Goal: Transaction & Acquisition: Purchase product/service

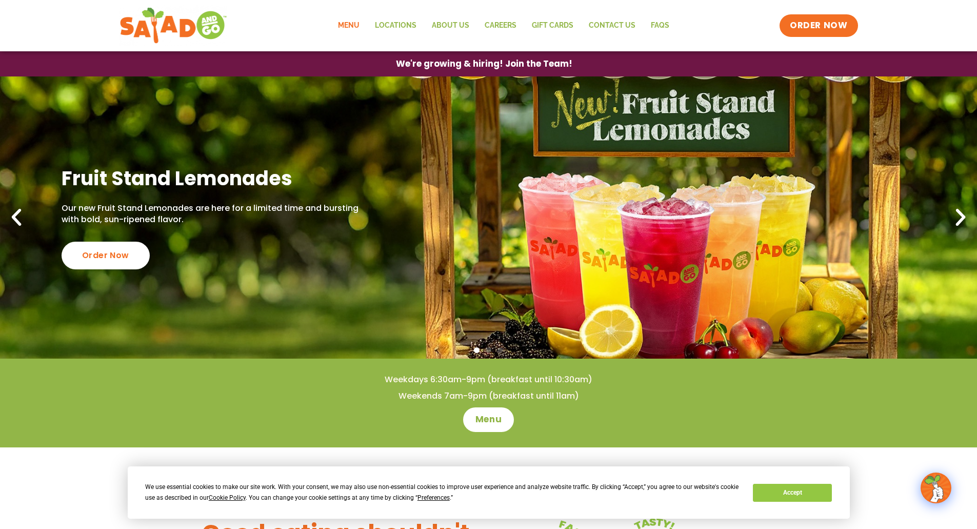
click at [359, 23] on link "Menu" at bounding box center [348, 26] width 37 height 24
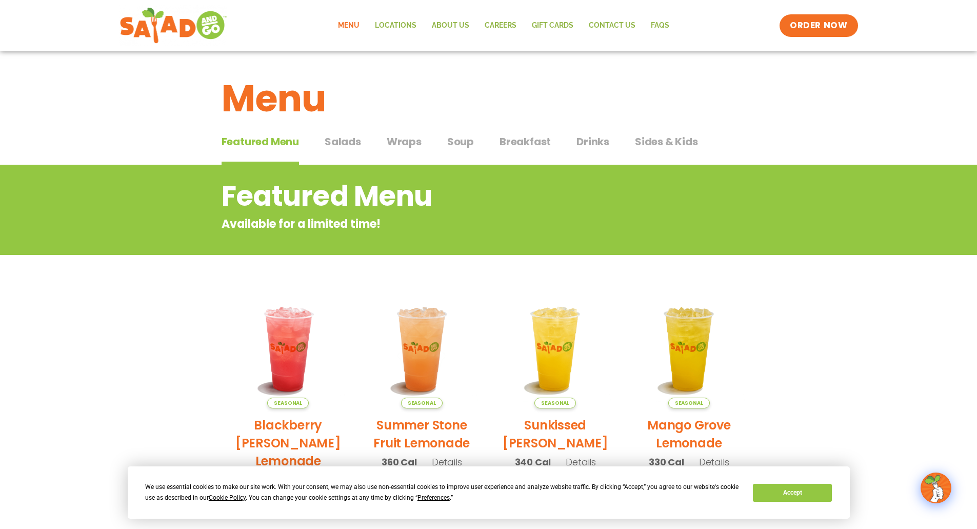
click at [345, 146] on span "Salads" at bounding box center [343, 141] width 36 height 15
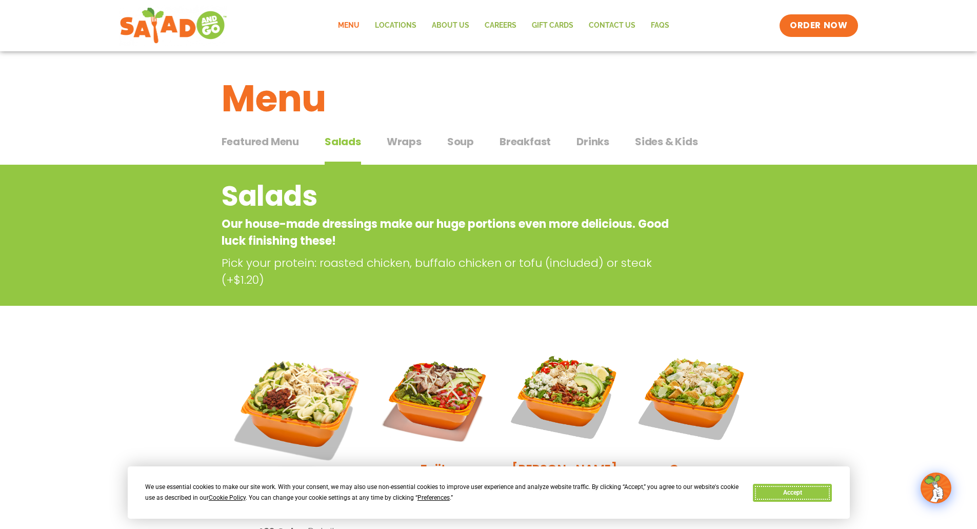
click at [799, 492] on button "Accept" at bounding box center [792, 493] width 79 height 18
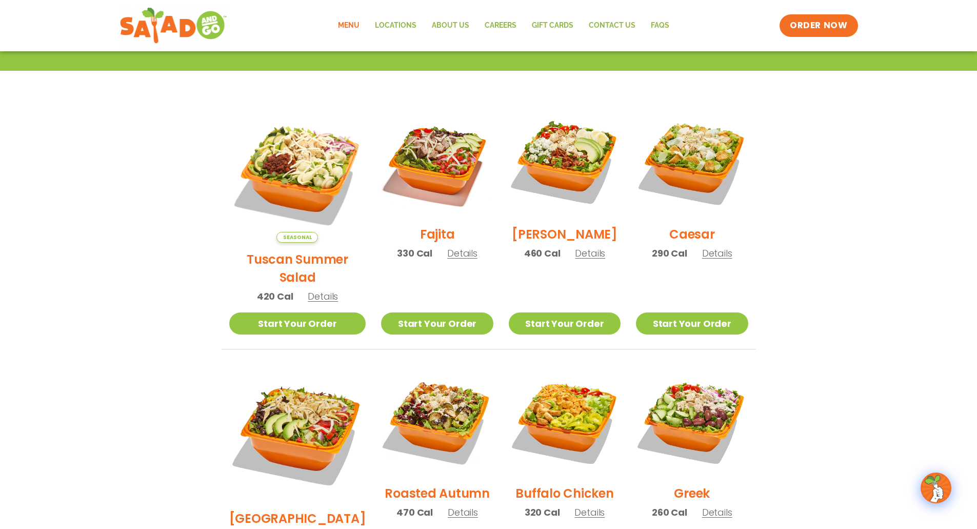
scroll to position [257, 0]
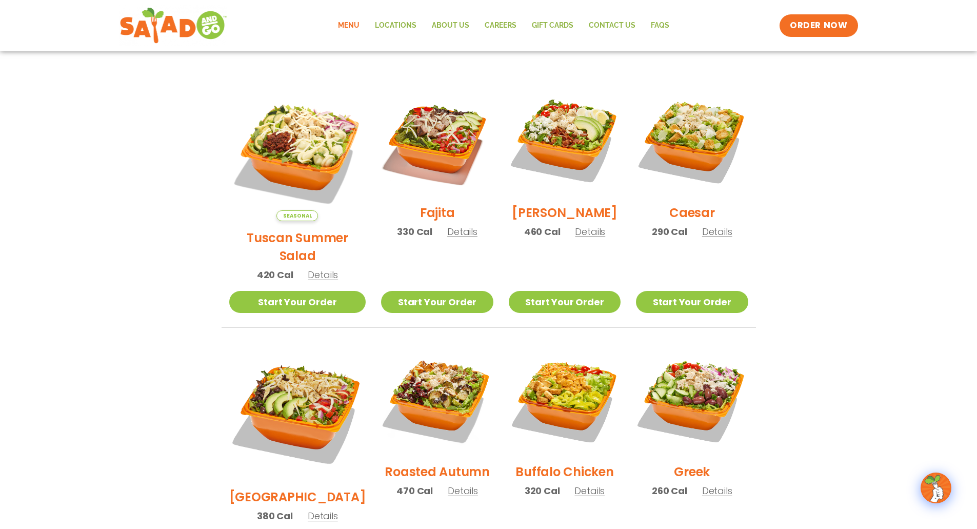
click at [710, 238] on span "Details" at bounding box center [717, 231] width 30 height 13
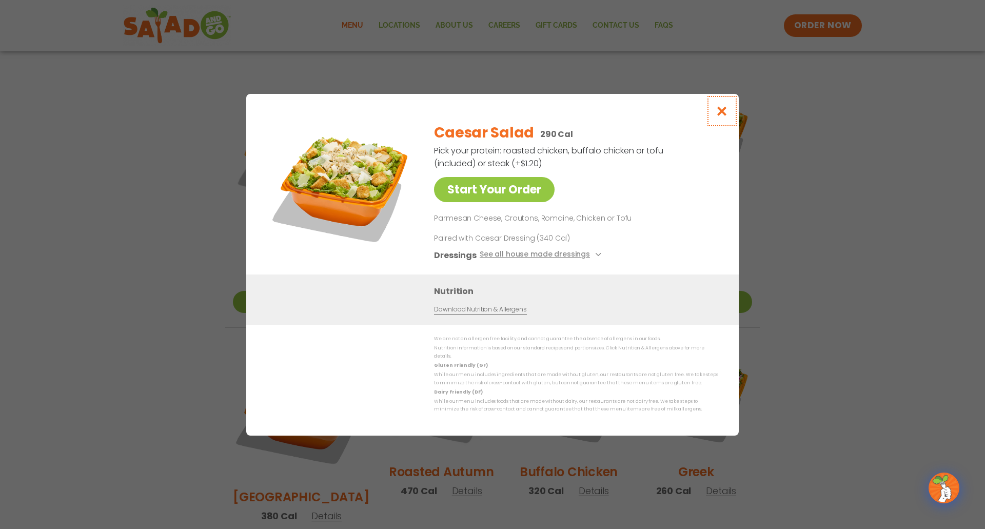
click at [719, 112] on icon "Close modal" at bounding box center [722, 111] width 13 height 11
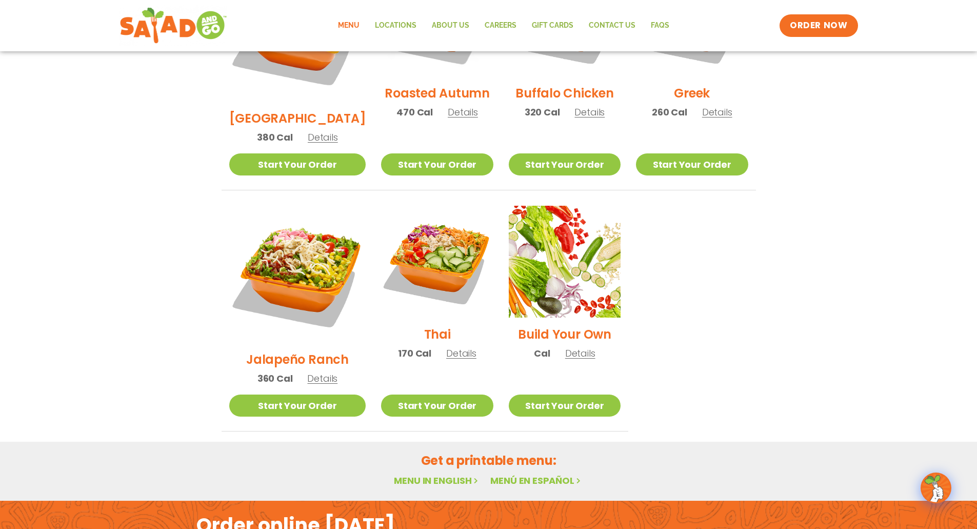
scroll to position [708, 0]
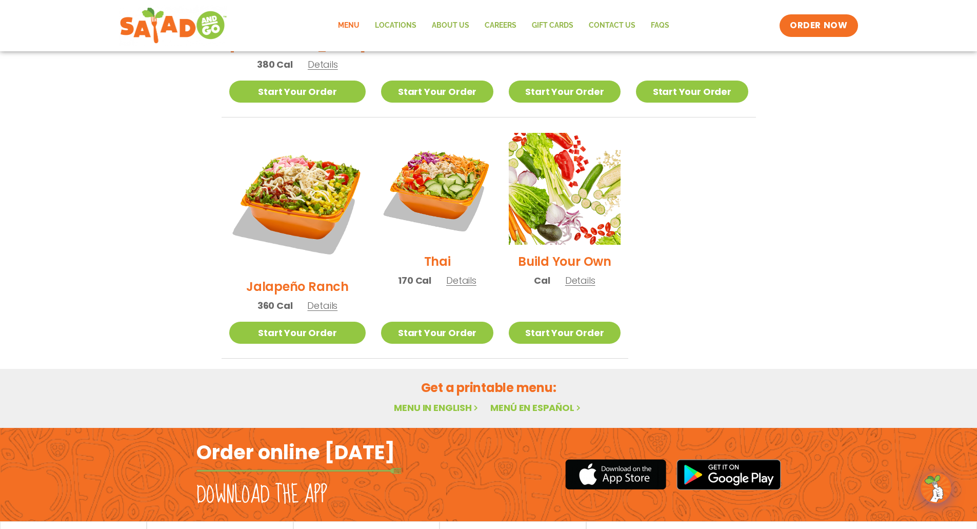
click at [427, 401] on link "Menu in English" at bounding box center [437, 407] width 86 height 13
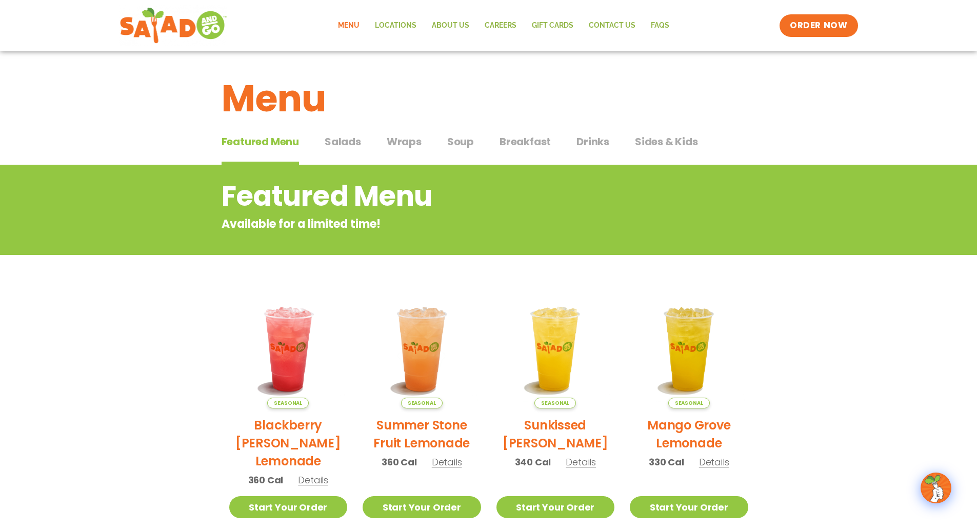
click at [942, 492] on img at bounding box center [936, 488] width 29 height 29
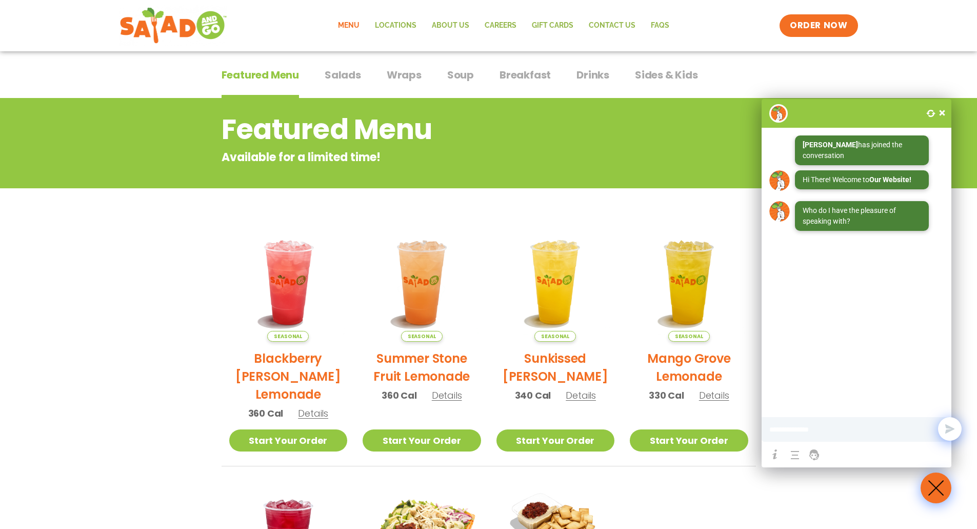
scroll to position [86, 0]
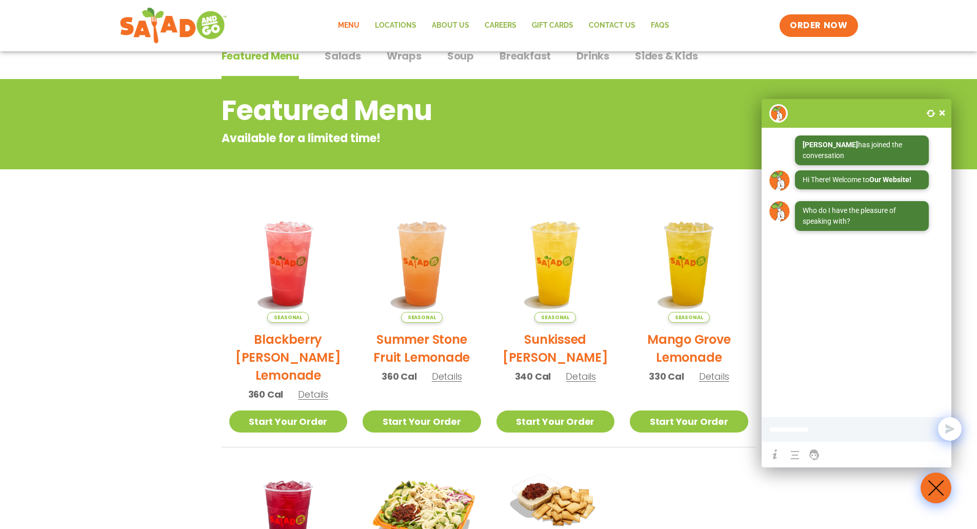
click at [942, 110] on span at bounding box center [942, 113] width 10 height 10
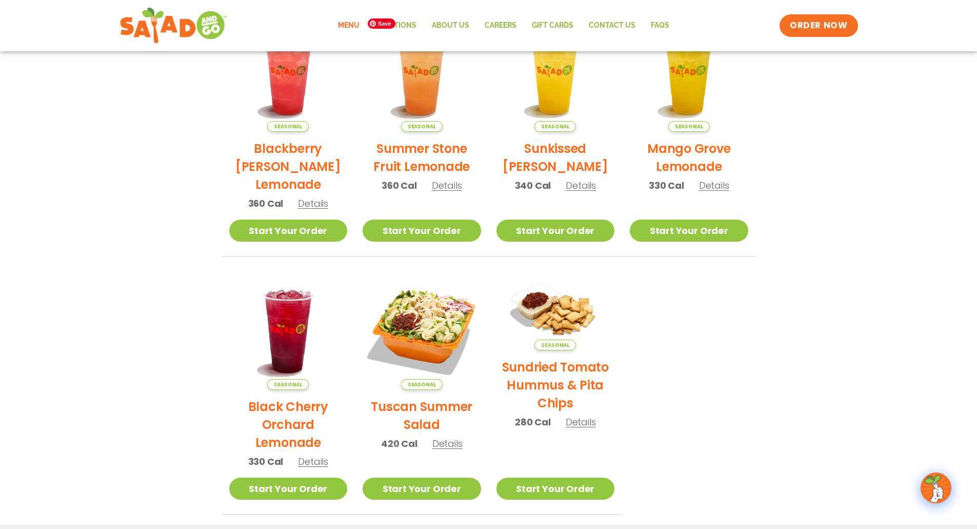
scroll to position [488, 0]
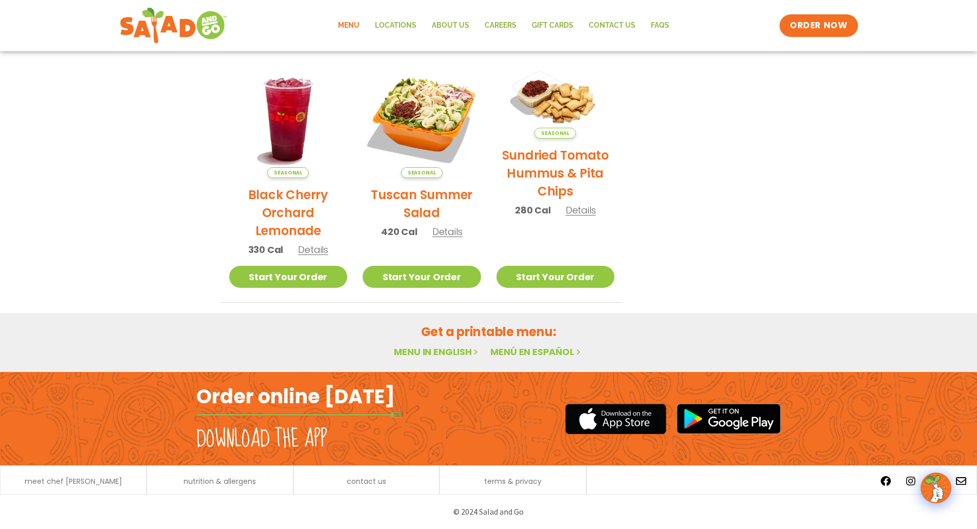
click at [436, 351] on link "Menu in English" at bounding box center [437, 351] width 86 height 13
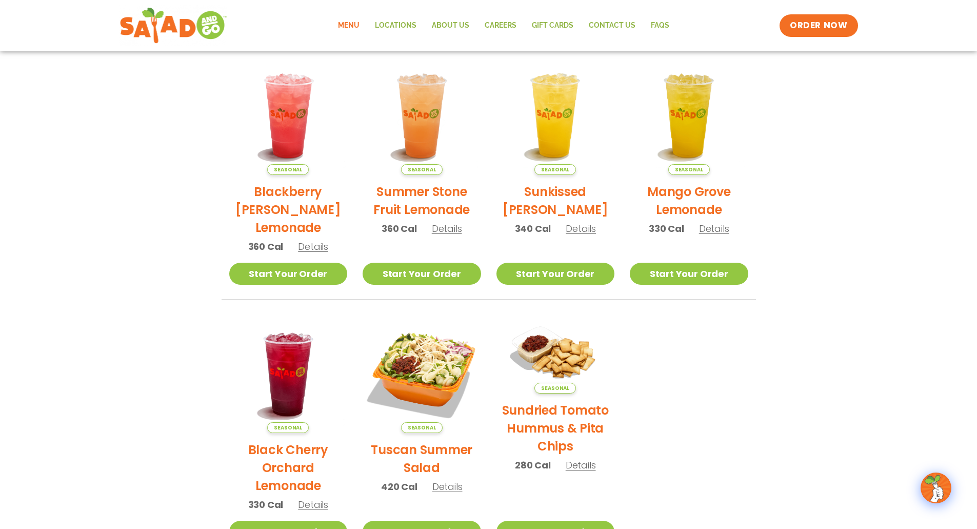
scroll to position [427, 0]
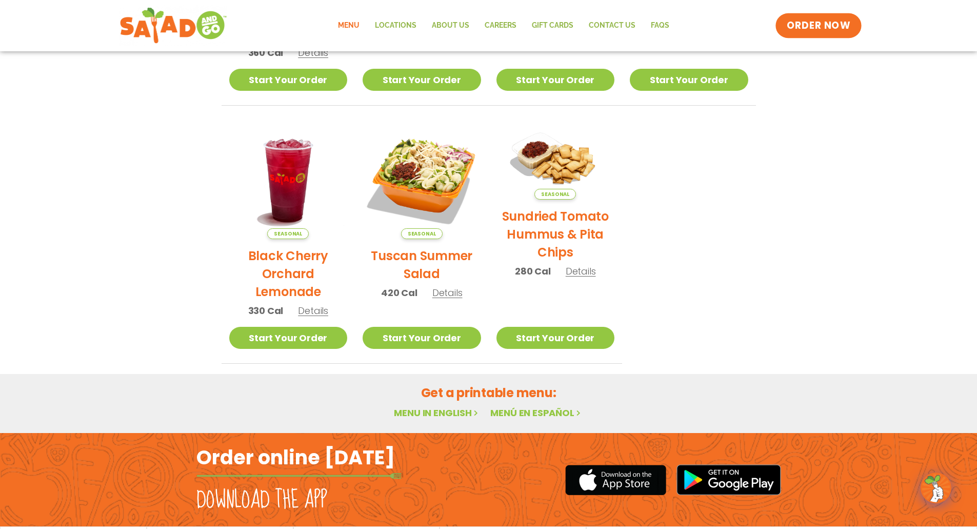
click at [818, 25] on span "ORDER NOW" at bounding box center [819, 25] width 64 height 13
